Goal: Check status: Check status

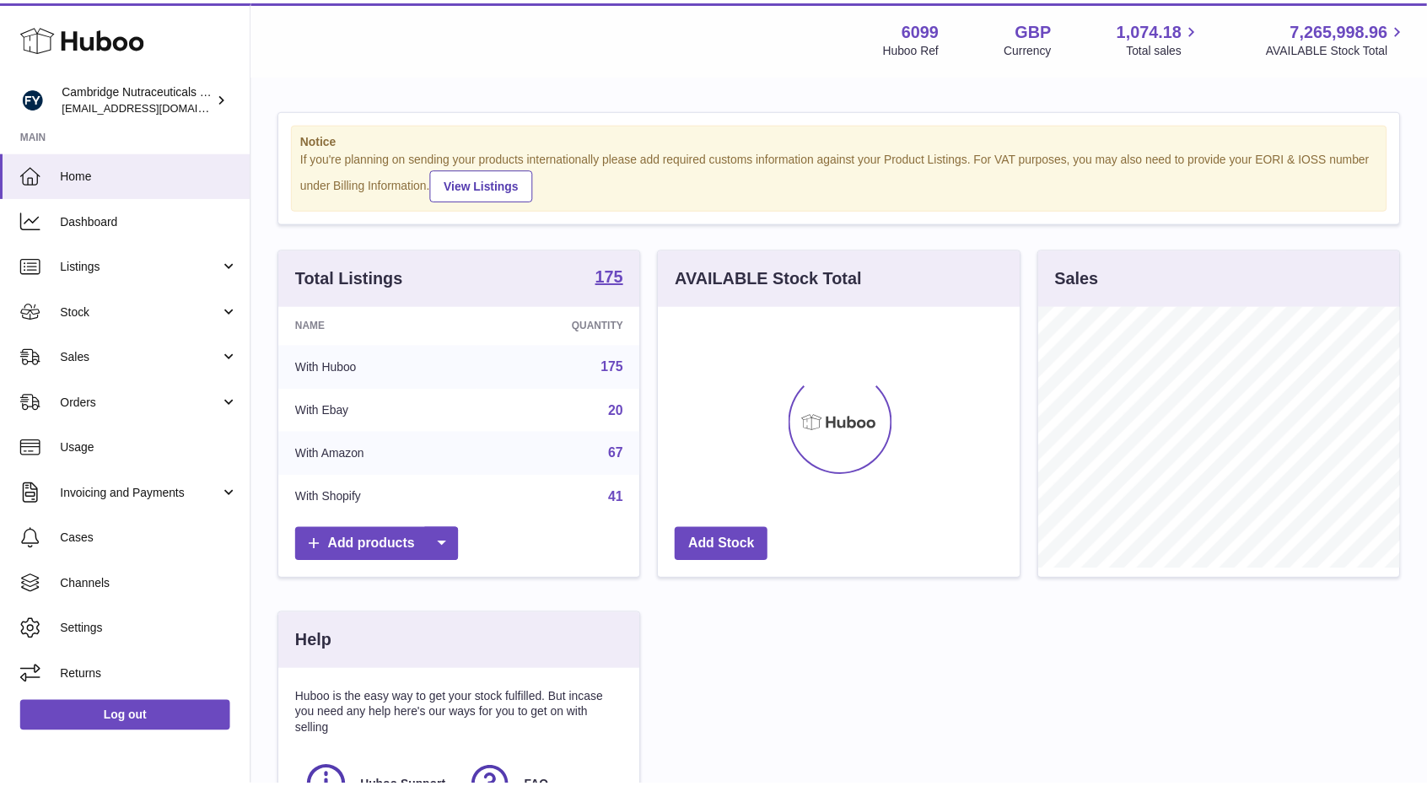
scroll to position [263, 364]
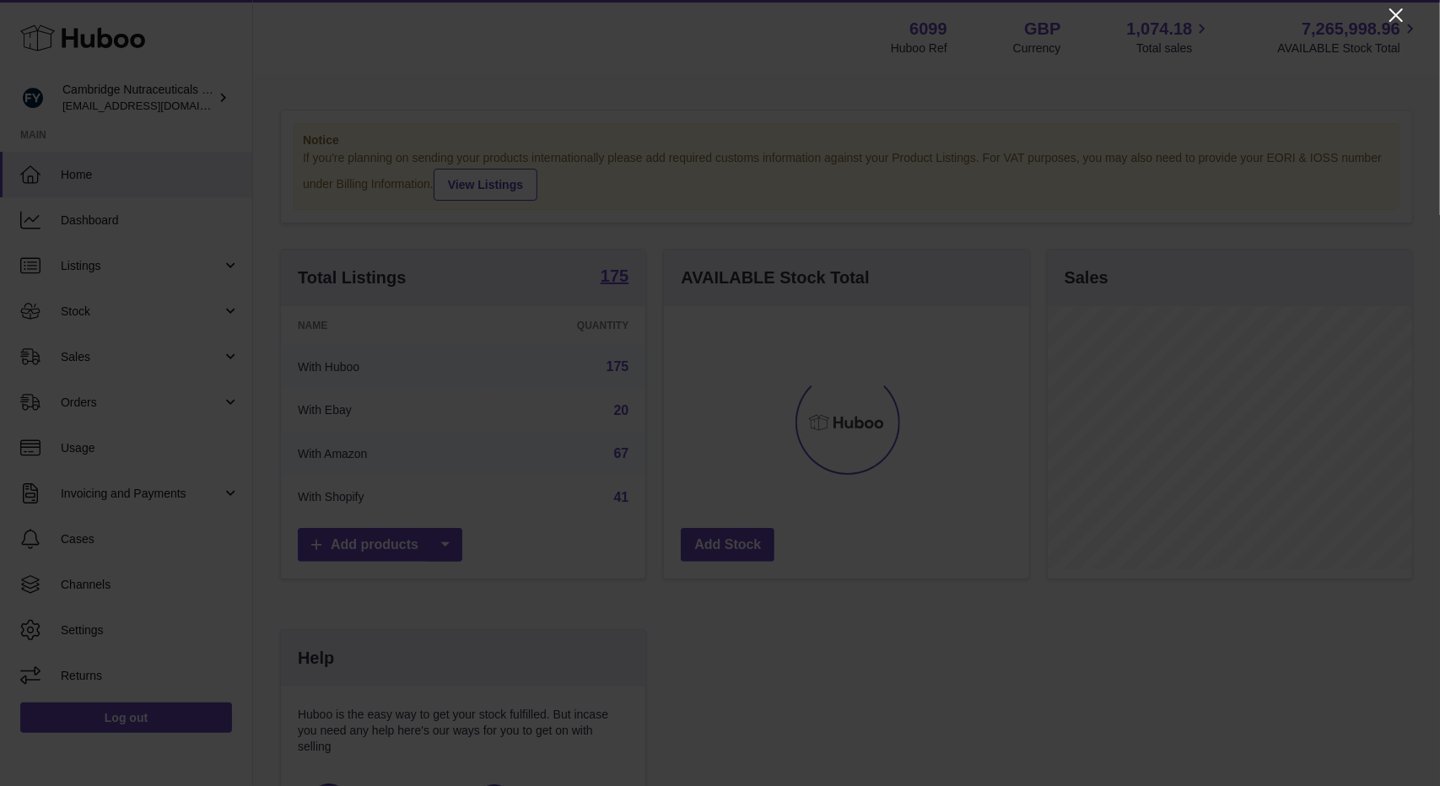
click at [1388, 14] on icon "Close" at bounding box center [1396, 15] width 20 height 20
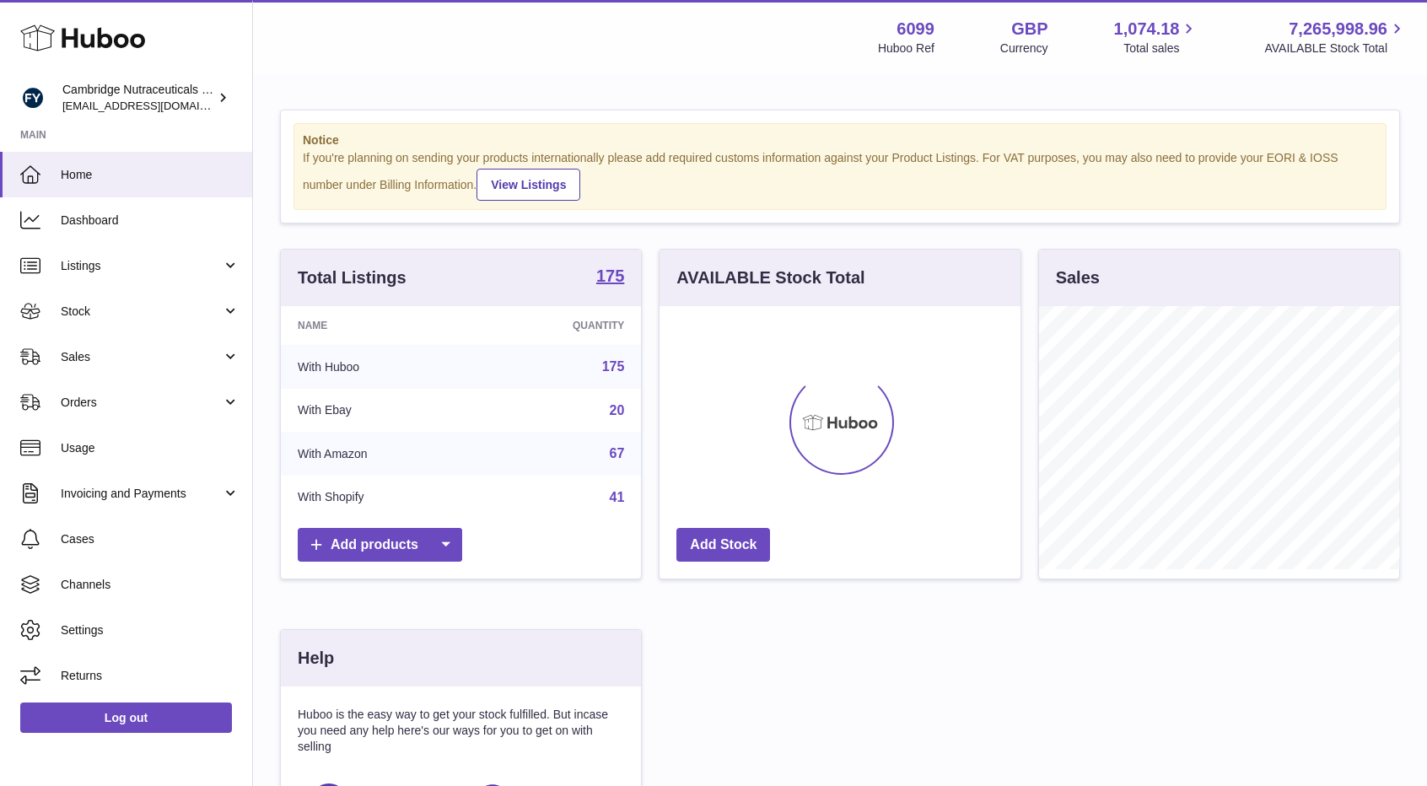
scroll to position [843123, 843025]
click at [85, 307] on span "Stock" at bounding box center [141, 312] width 161 height 16
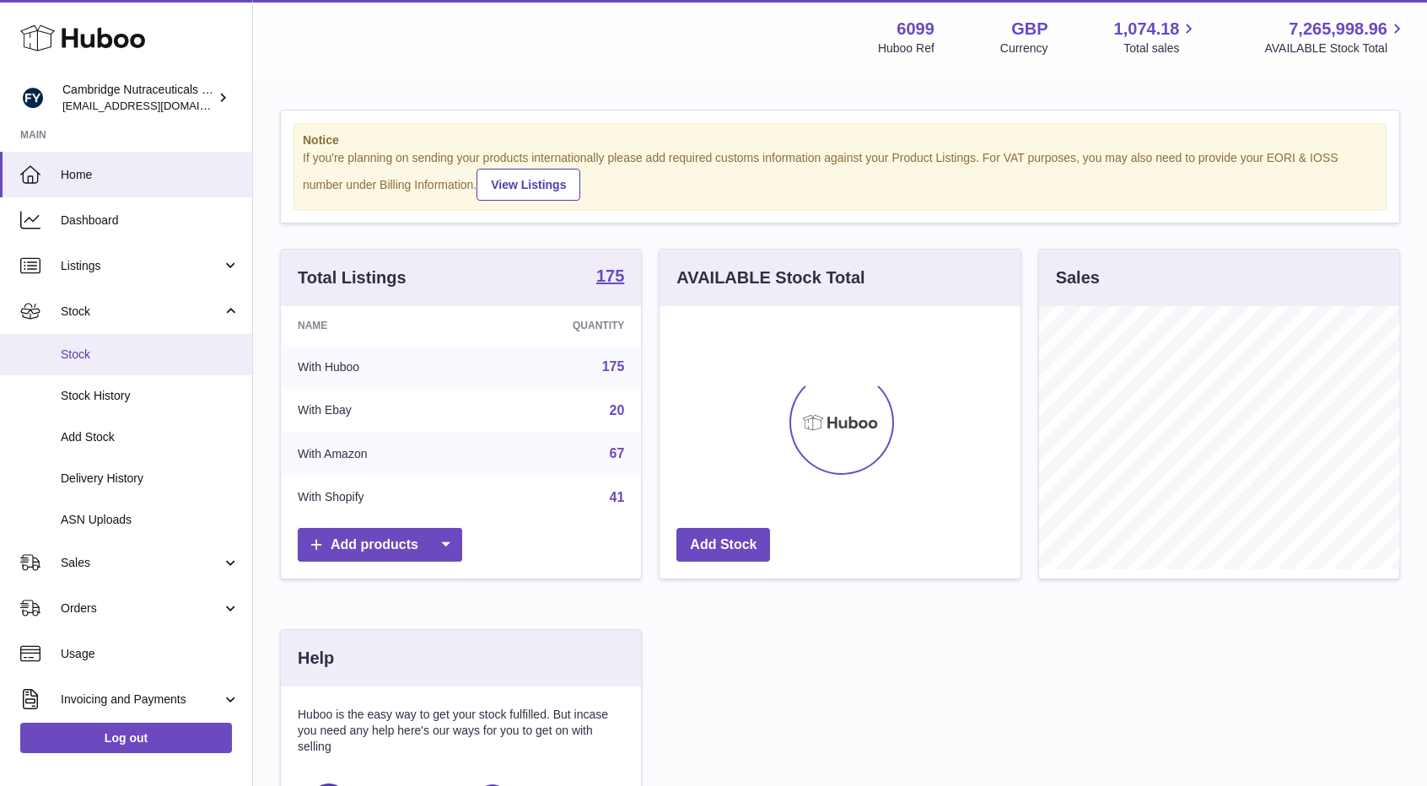
click at [57, 373] on link "Stock" at bounding box center [126, 354] width 252 height 41
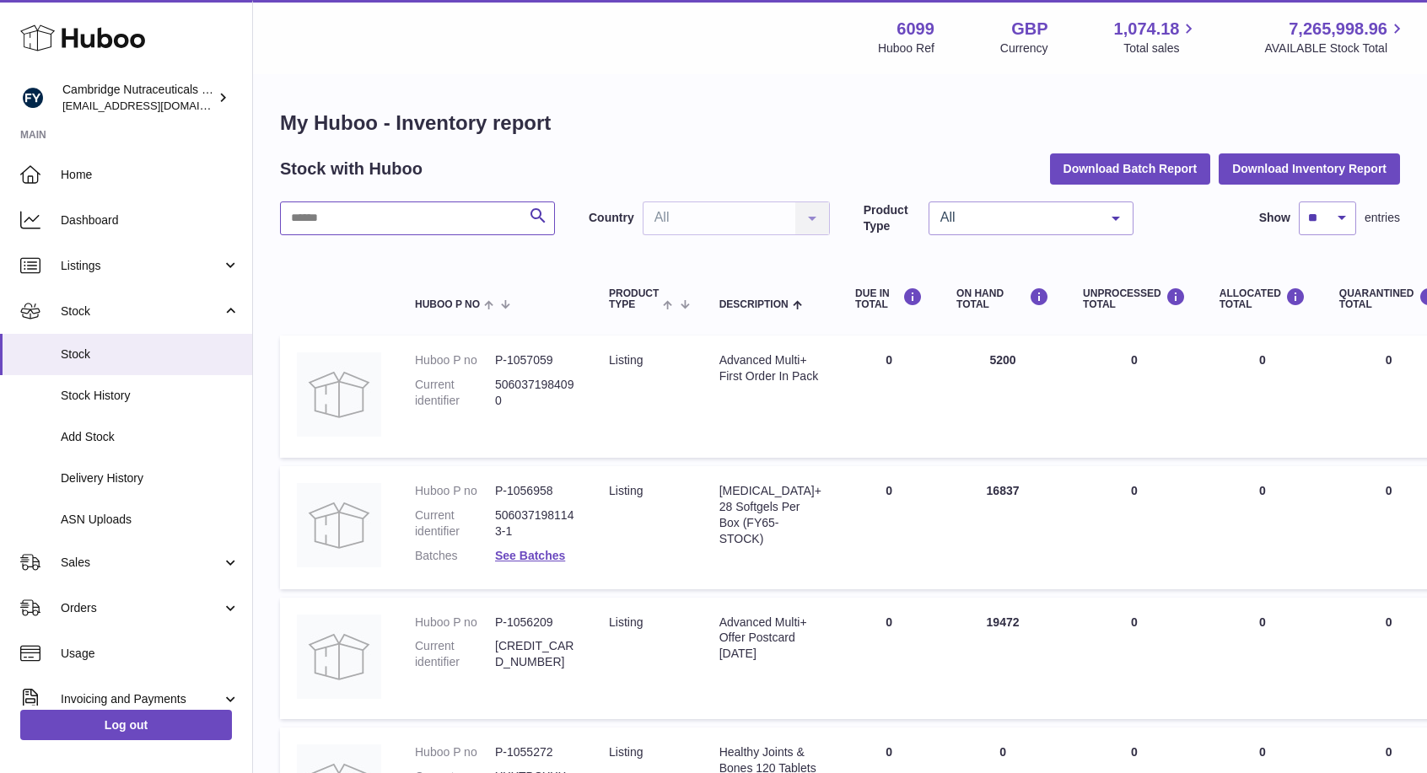
click at [361, 220] on input "text" at bounding box center [417, 219] width 275 height 34
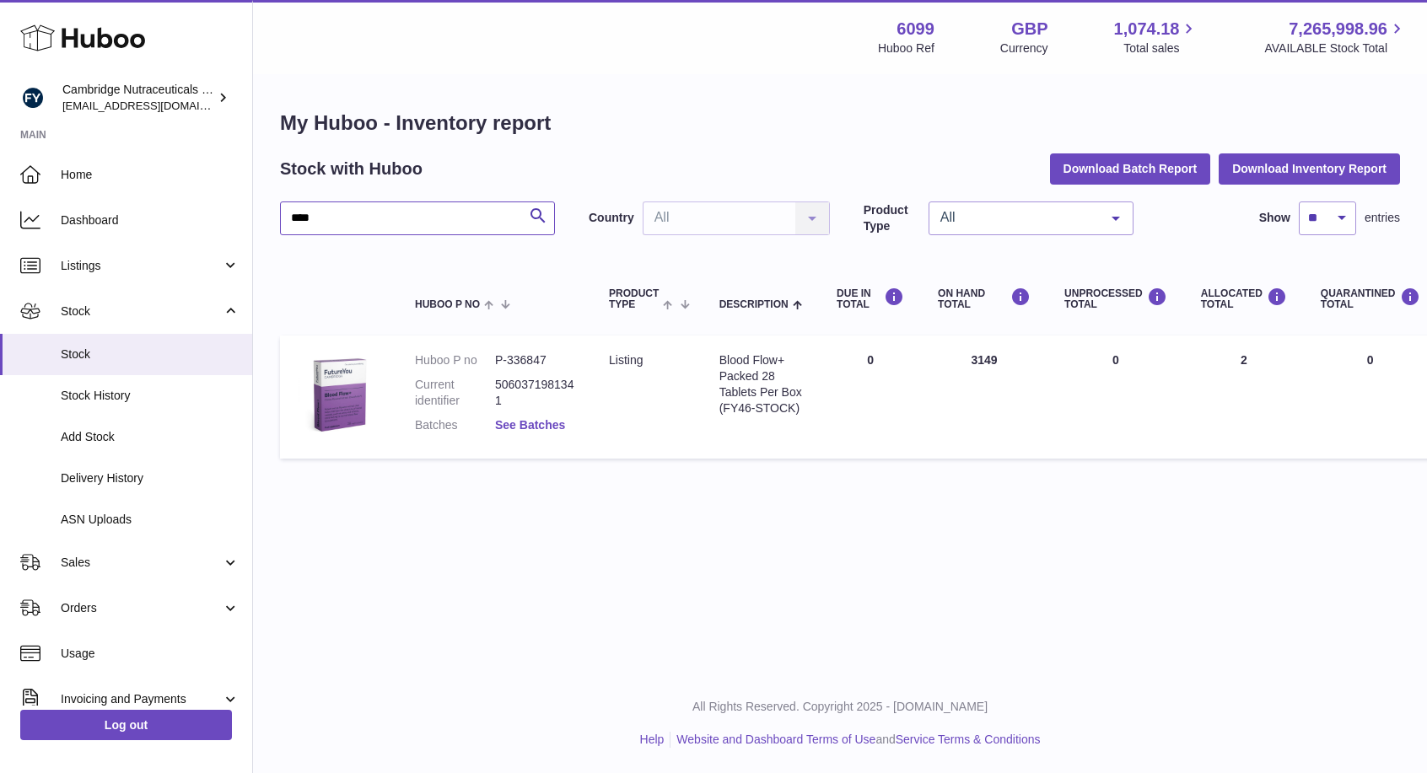
type input "****"
click at [513, 419] on link "See Batches" at bounding box center [530, 424] width 70 height 13
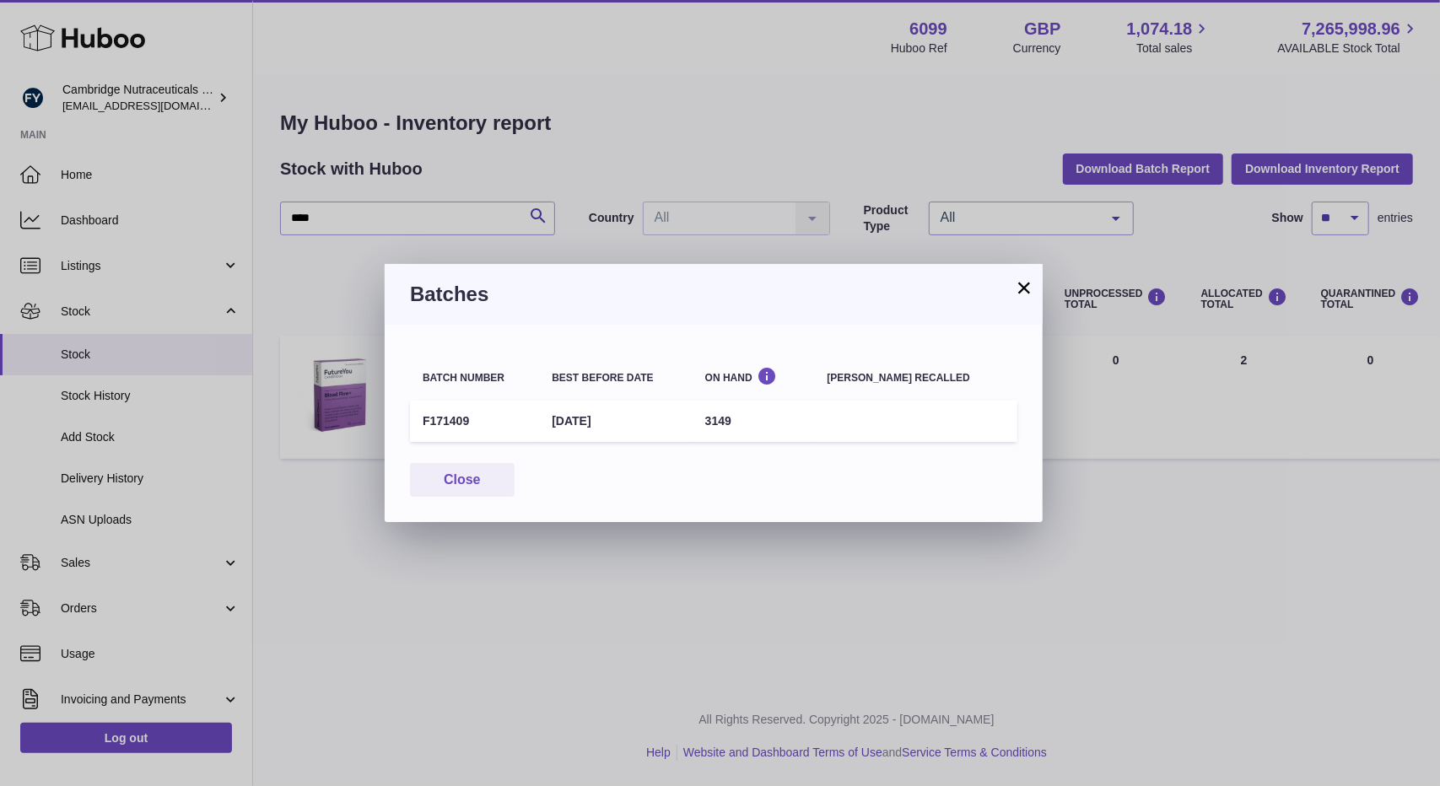
click at [1021, 289] on button "×" at bounding box center [1024, 287] width 20 height 20
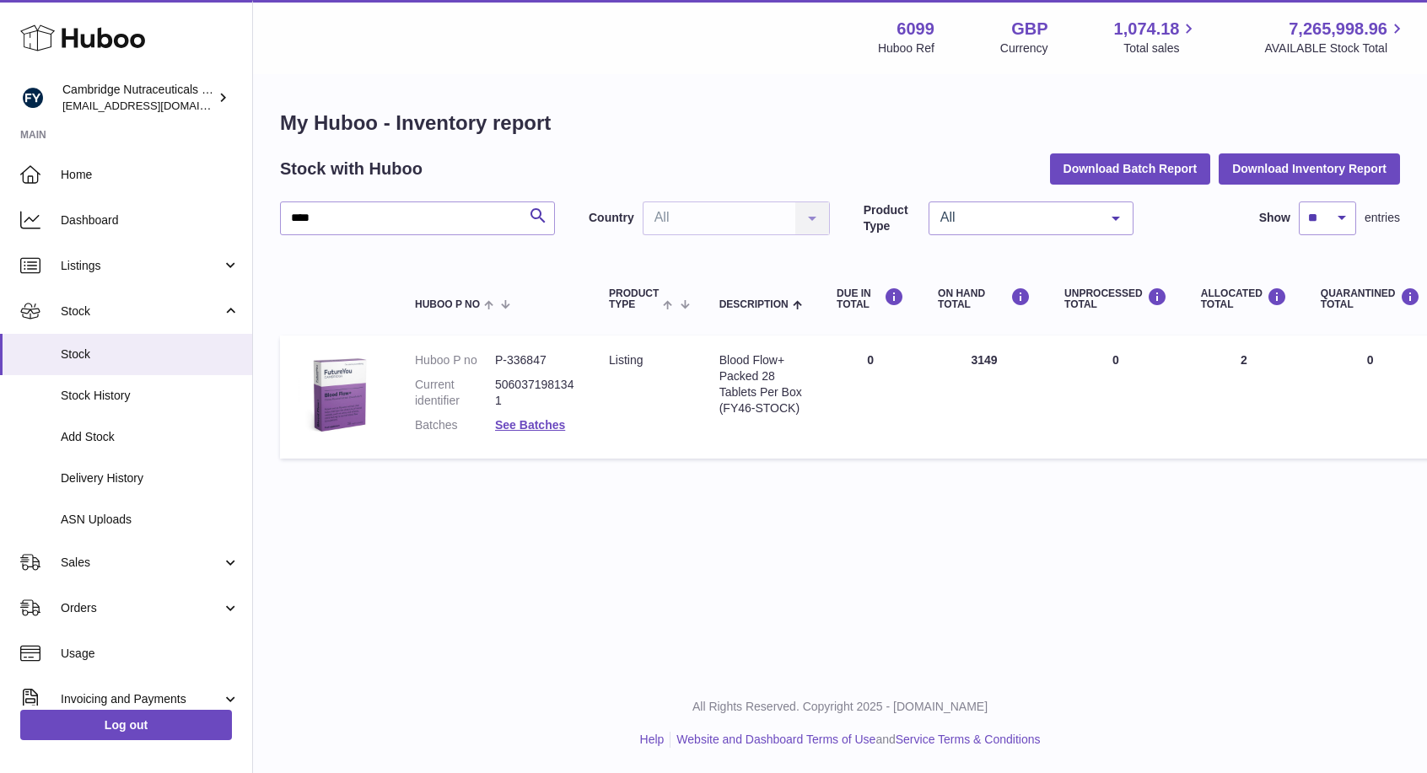
scroll to position [0, 378]
